Goal: Navigation & Orientation: Go to known website

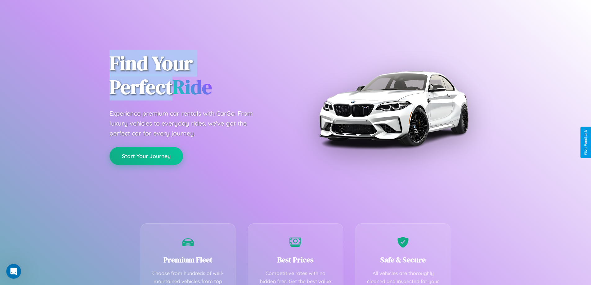
click at [146, 156] on button "Start Your Journey" at bounding box center [145, 156] width 73 height 18
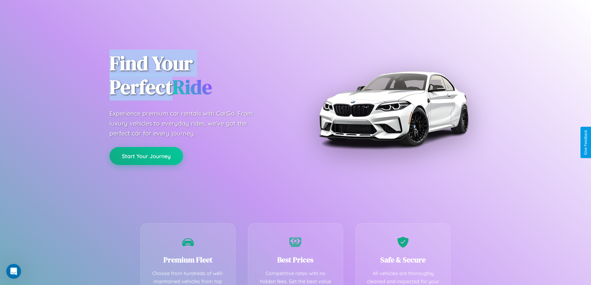
click at [146, 156] on button "Start Your Journey" at bounding box center [145, 156] width 73 height 18
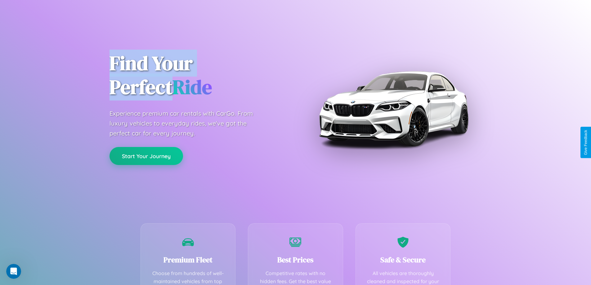
click at [146, 156] on button "Start Your Journey" at bounding box center [145, 156] width 73 height 18
